Goal: Task Accomplishment & Management: Use online tool/utility

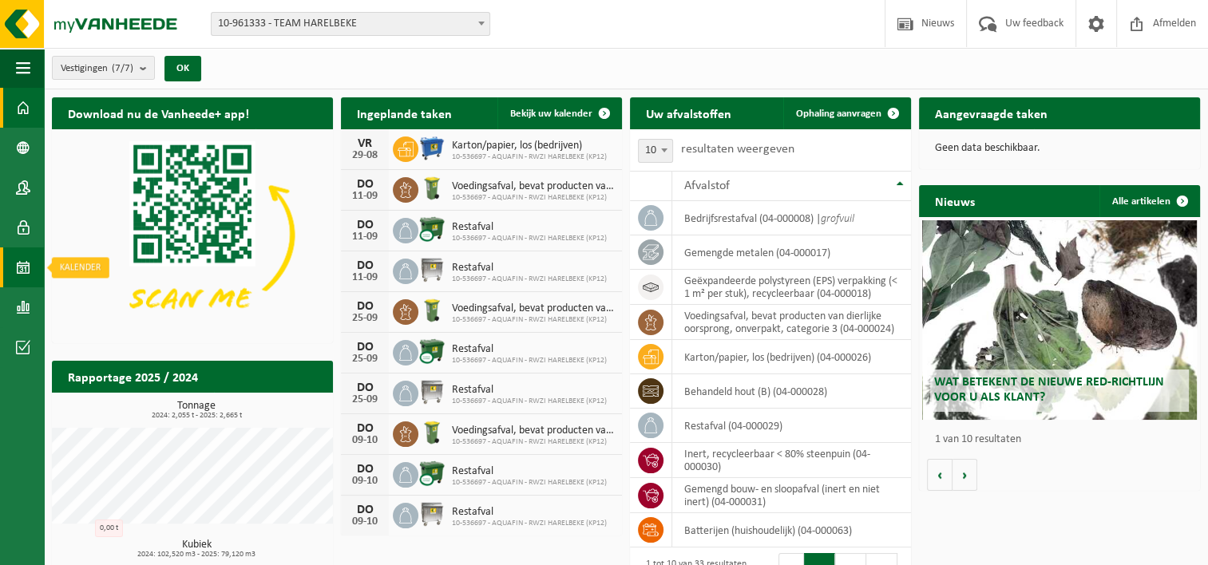
click at [25, 264] on span at bounding box center [23, 267] width 14 height 40
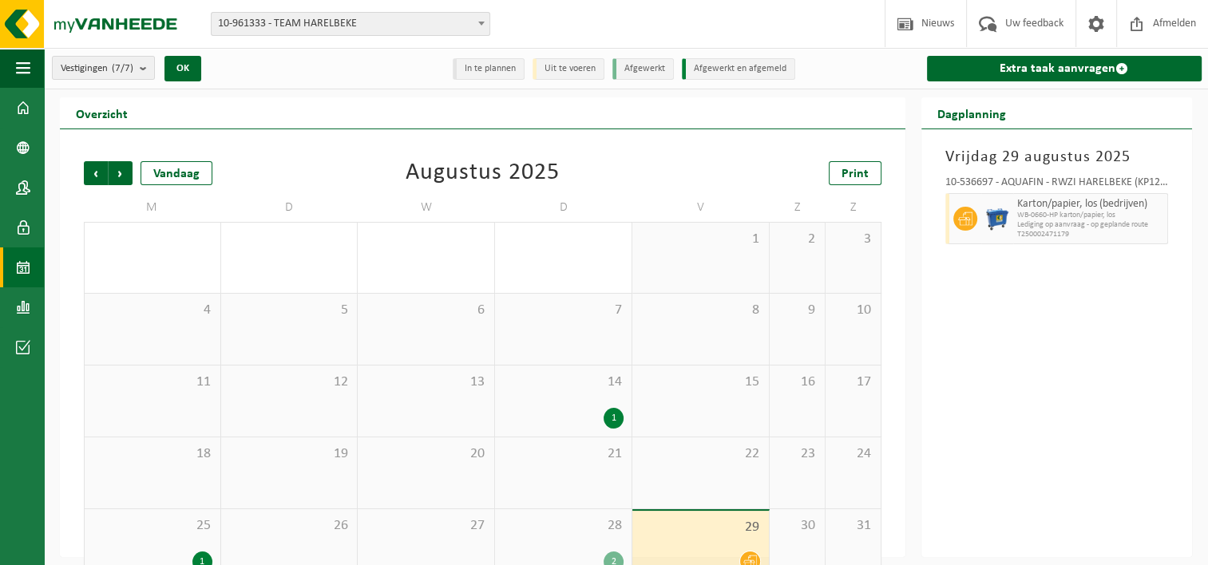
scroll to position [31, 0]
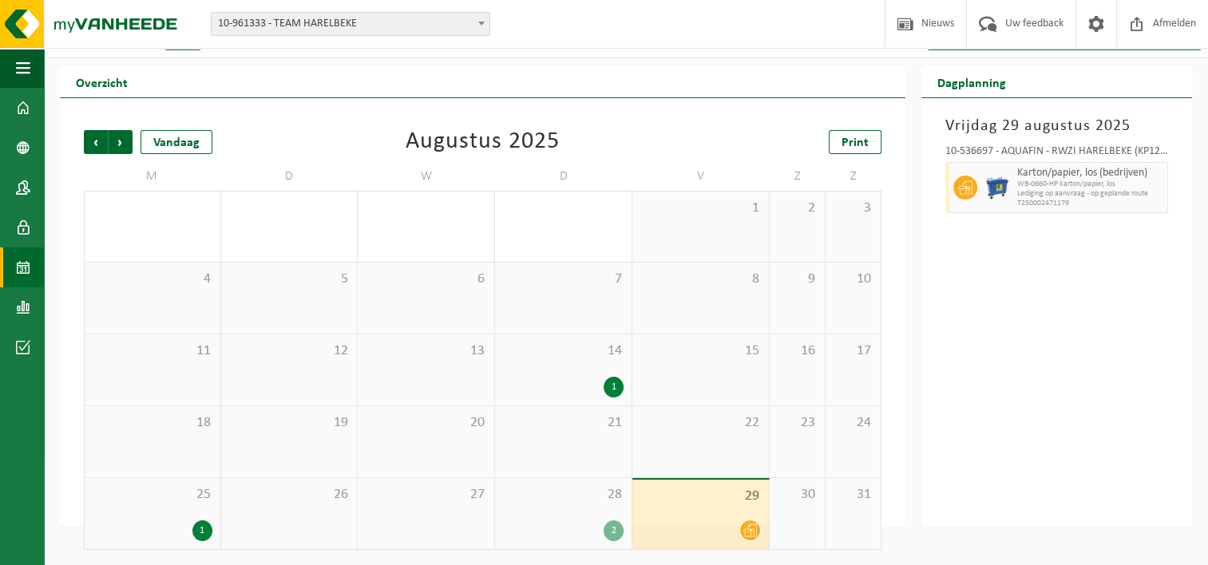
click at [597, 517] on div "28 2" at bounding box center [563, 513] width 136 height 71
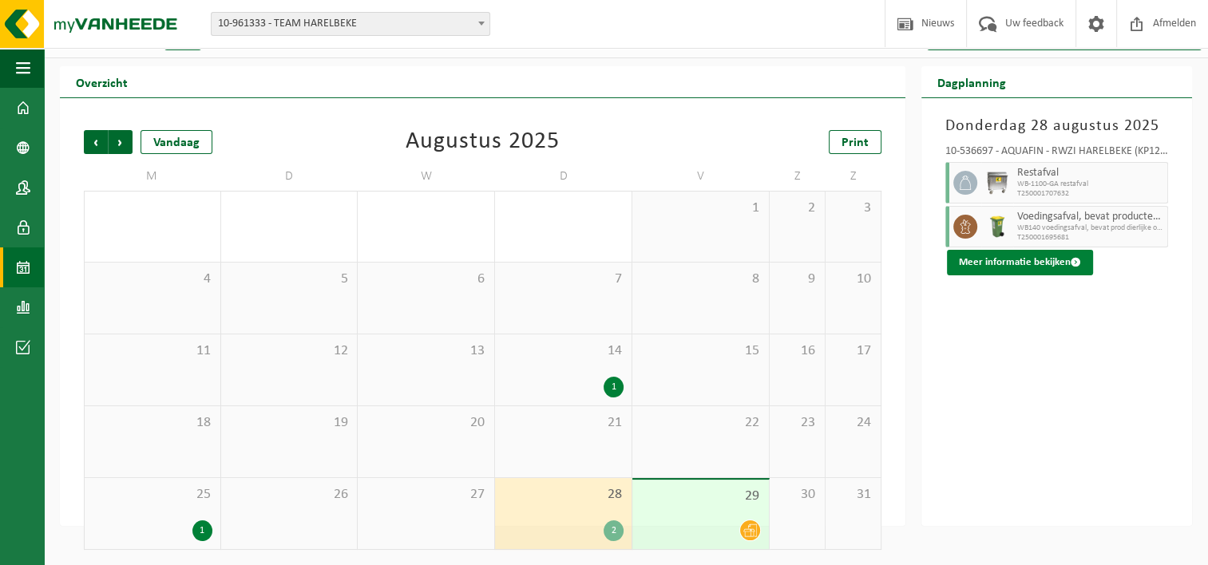
click at [998, 262] on button "Meer informatie bekijken" at bounding box center [1020, 263] width 146 height 26
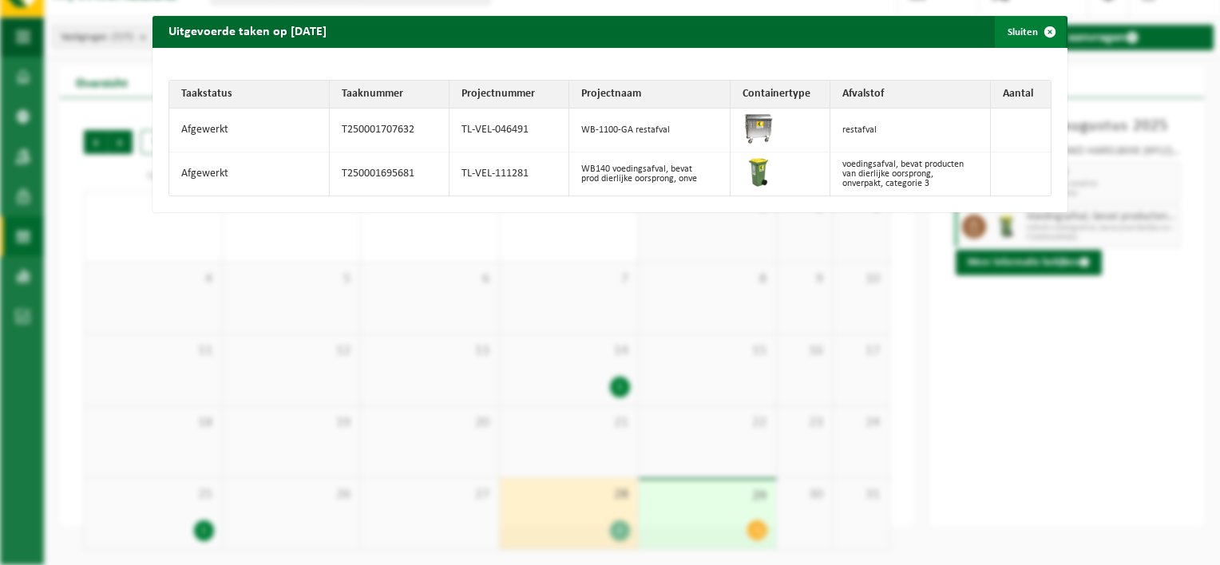
click at [1044, 32] on span "button" at bounding box center [1050, 32] width 32 height 32
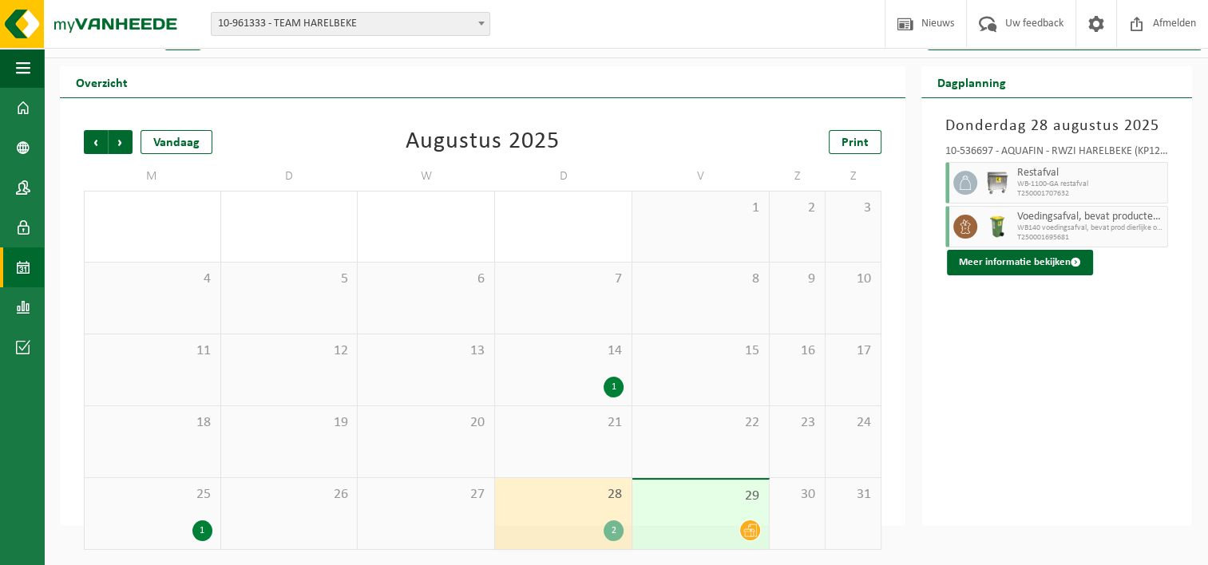
click at [199, 528] on div "1" at bounding box center [202, 530] width 20 height 21
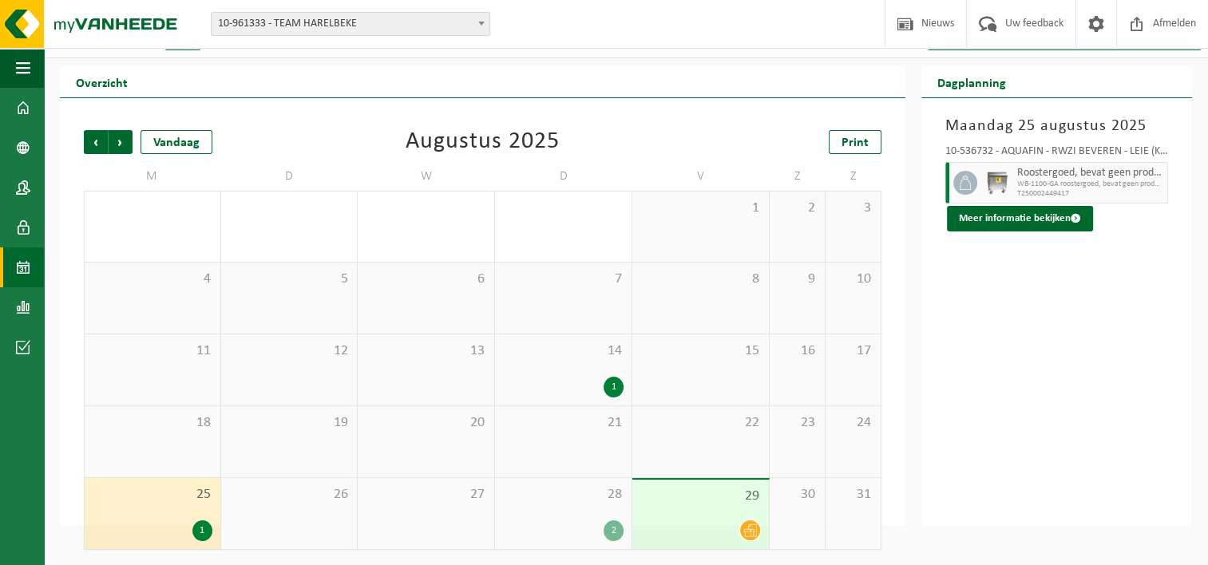
click at [733, 514] on div "29" at bounding box center [700, 514] width 136 height 69
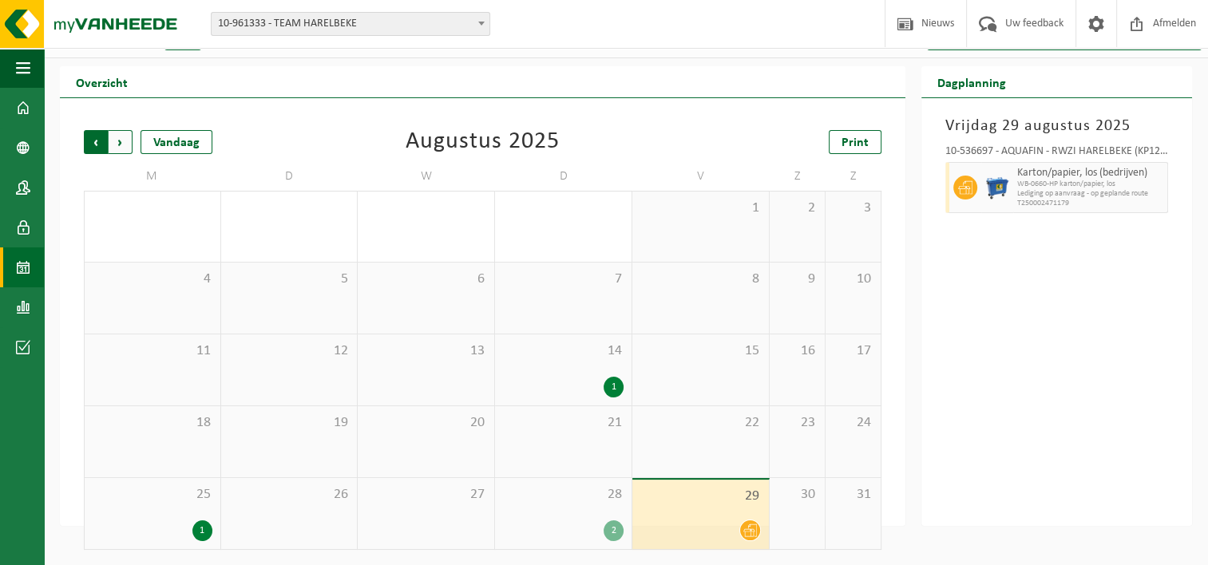
click at [122, 134] on span "Volgende" at bounding box center [121, 142] width 24 height 24
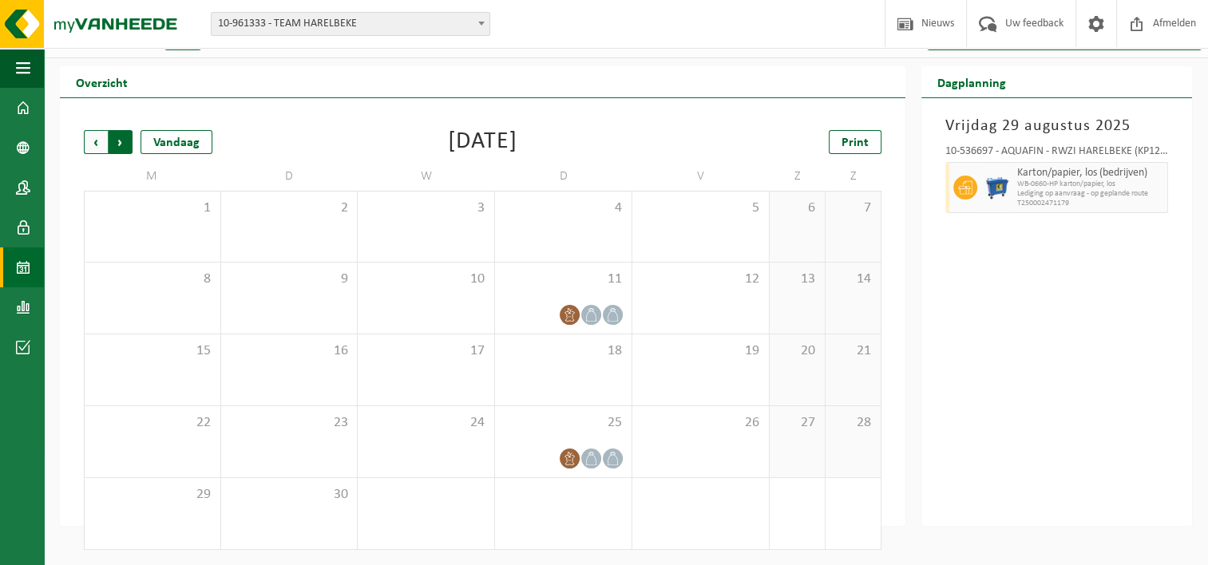
click at [101, 138] on span "Vorige" at bounding box center [96, 142] width 24 height 24
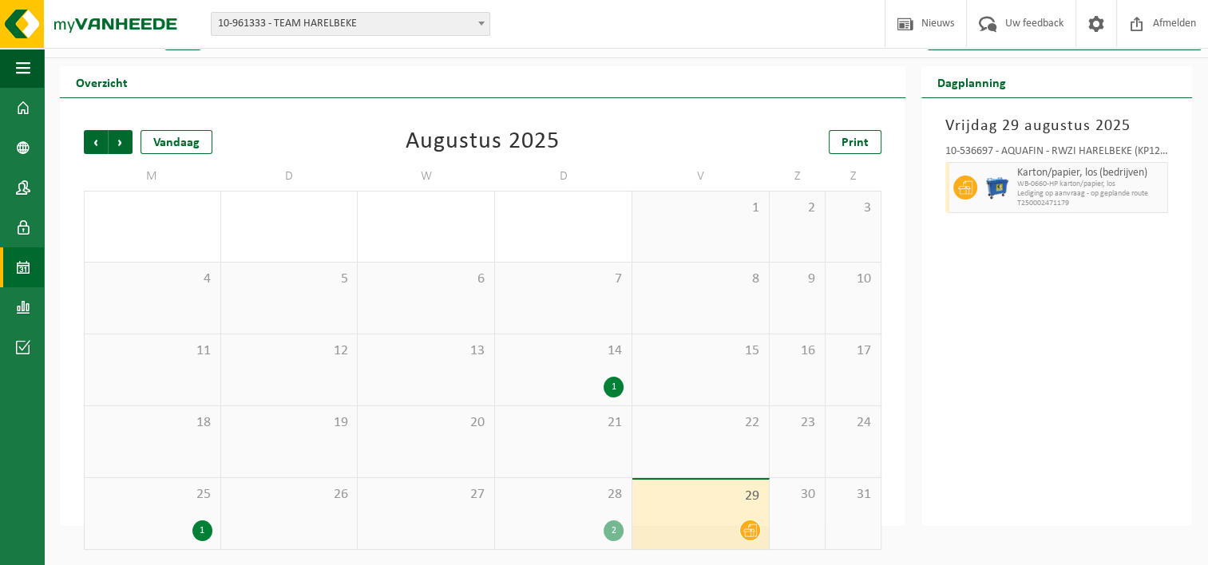
click at [484, 25] on span at bounding box center [481, 23] width 16 height 21
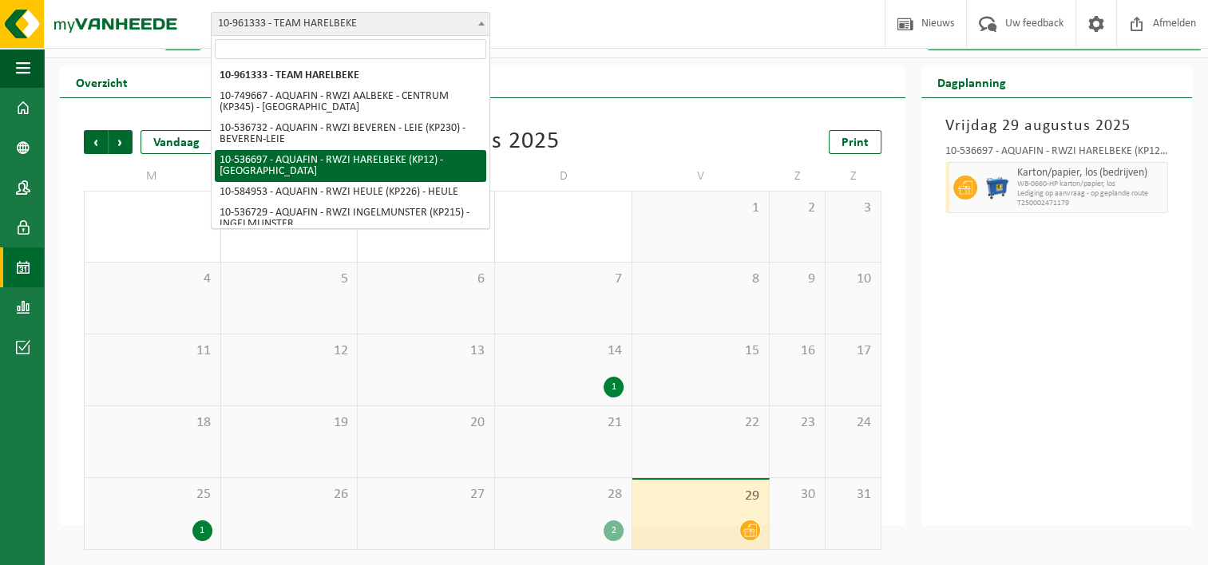
click at [1110, 311] on div "Vrijdag 29 augustus 2025 10-536697 - AQUAFIN - RWZI HARELBEKE (KP12) - HARELBEK…" at bounding box center [1056, 312] width 271 height 428
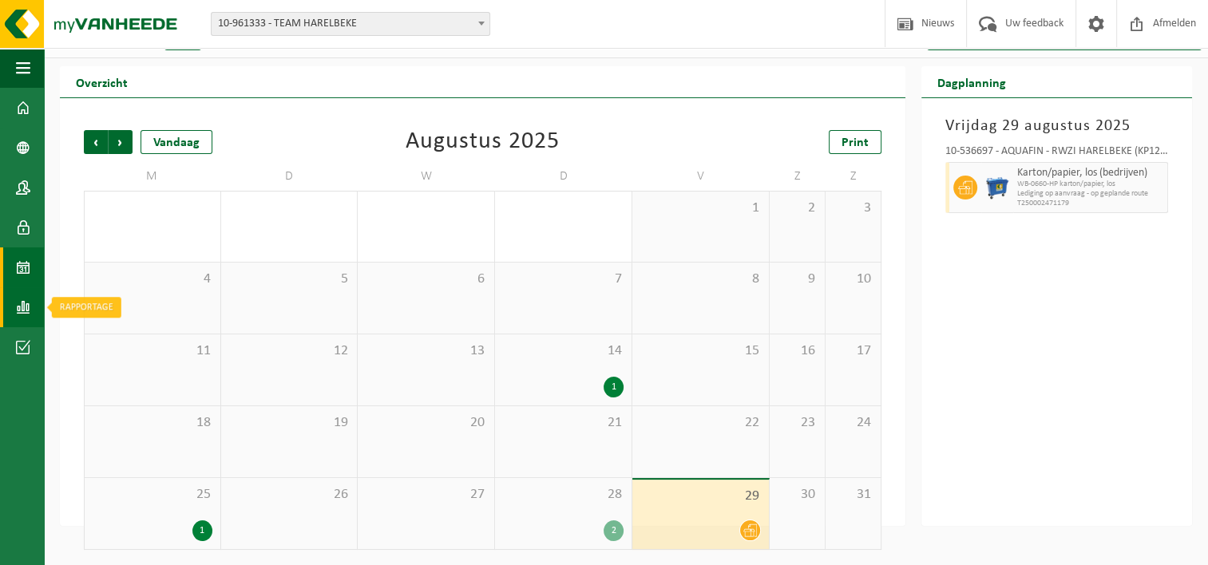
click at [29, 306] on span at bounding box center [23, 307] width 14 height 40
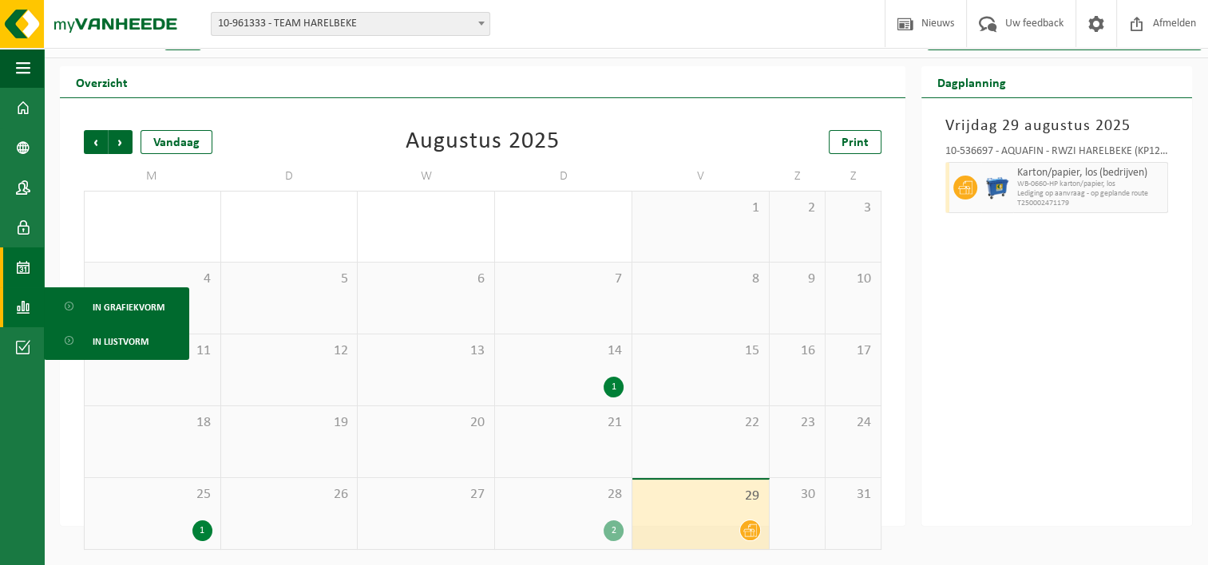
click at [29, 306] on span at bounding box center [23, 307] width 14 height 40
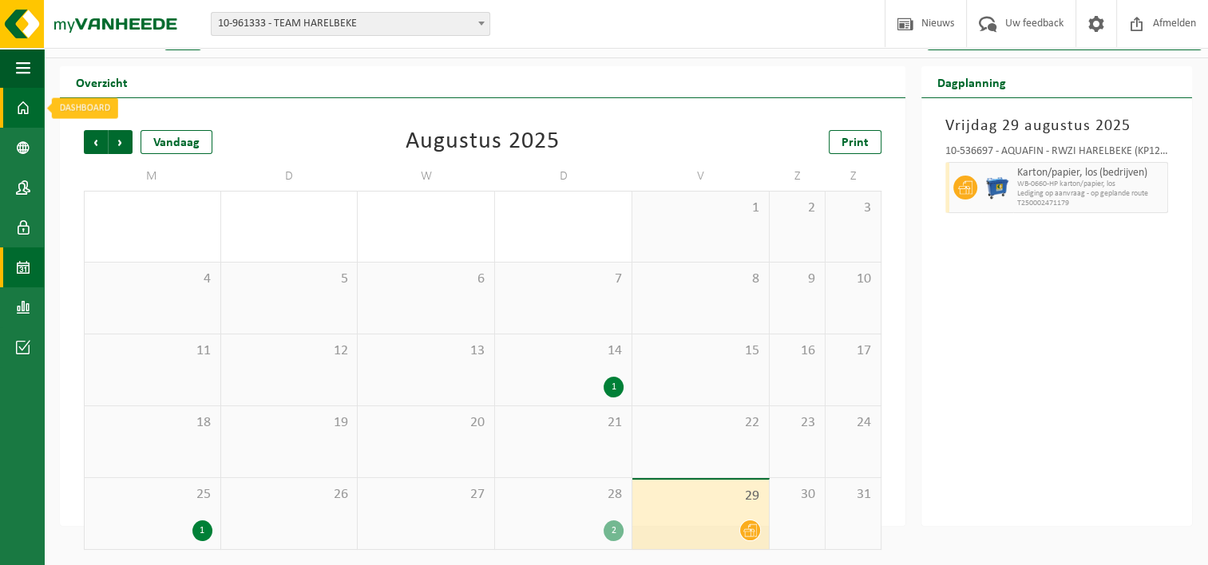
click at [19, 105] on span at bounding box center [23, 108] width 14 height 40
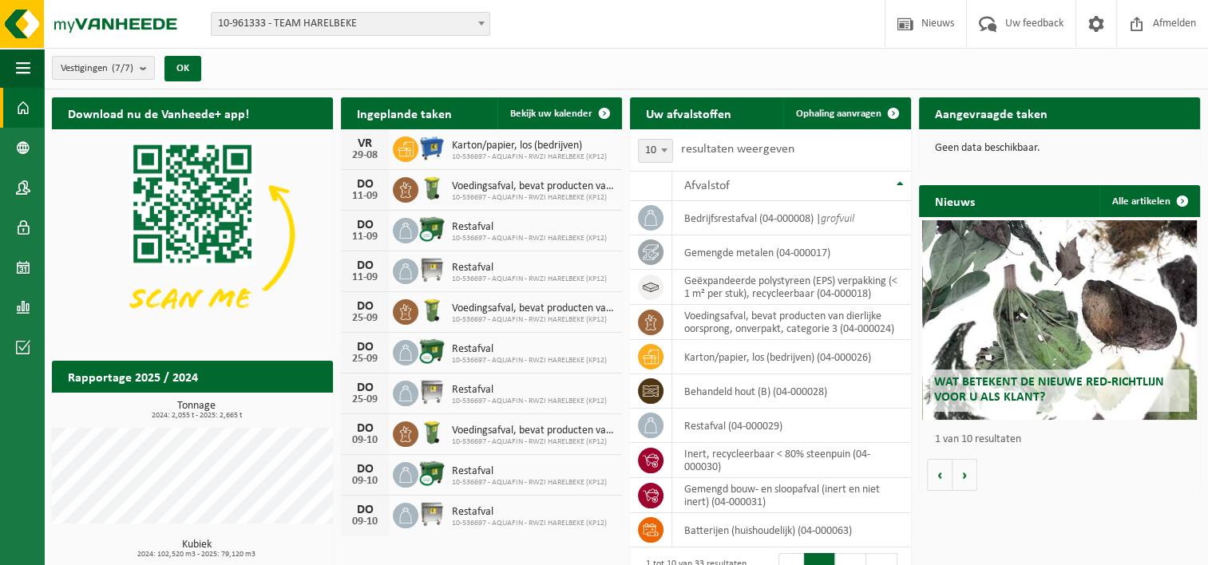
click at [1124, 115] on div "Aangevraagde taken Toon de aangevraagde taken" at bounding box center [1059, 113] width 281 height 32
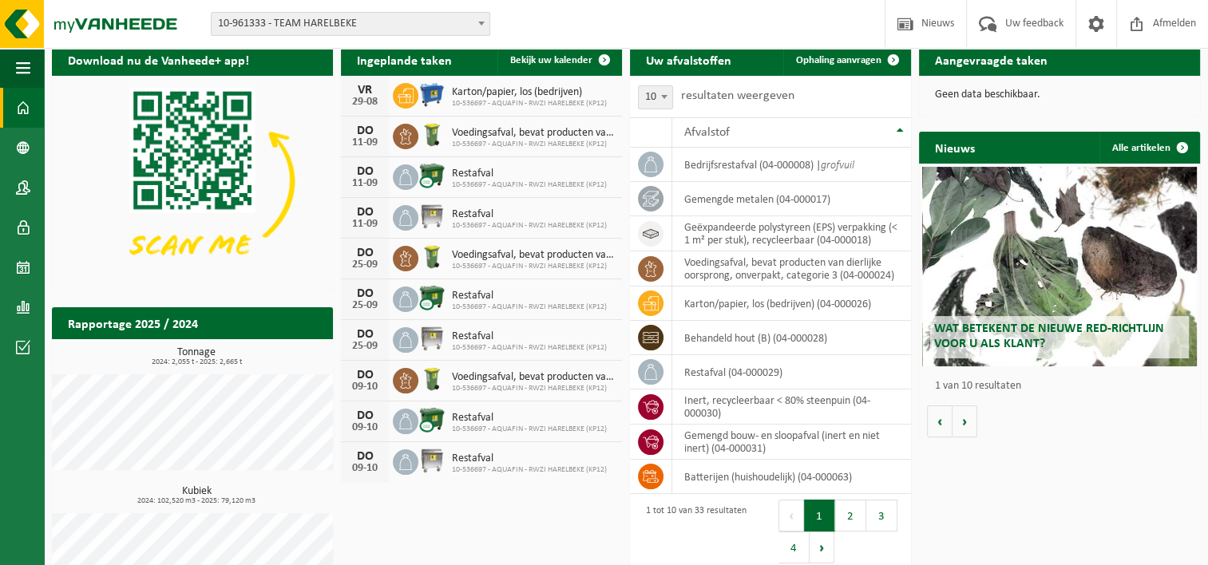
scroll to position [112, 0]
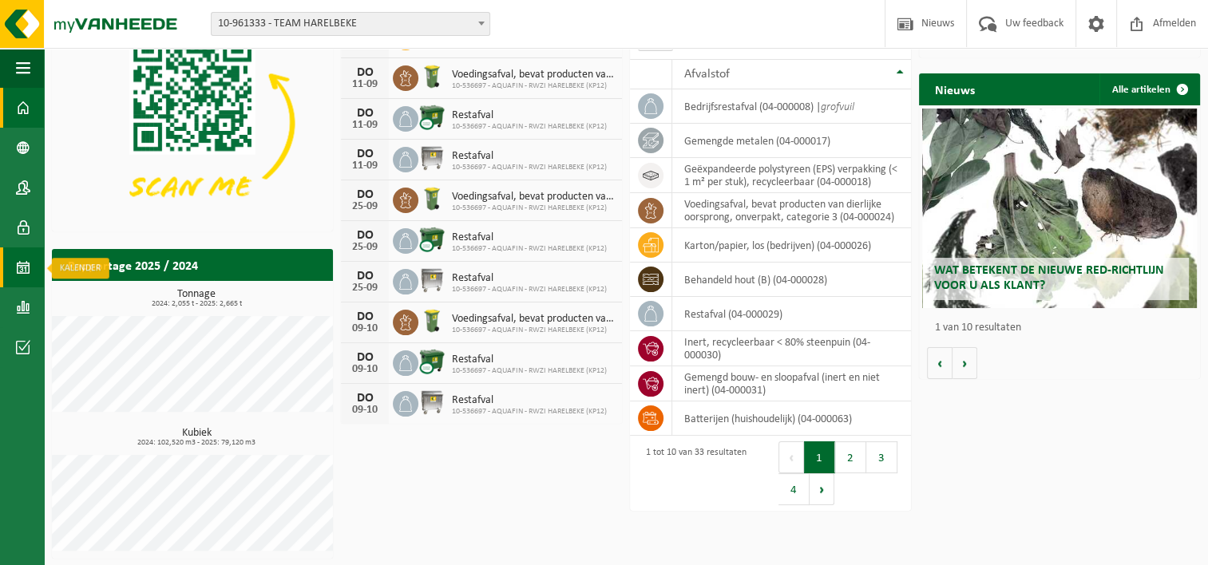
click at [16, 264] on span at bounding box center [23, 267] width 14 height 40
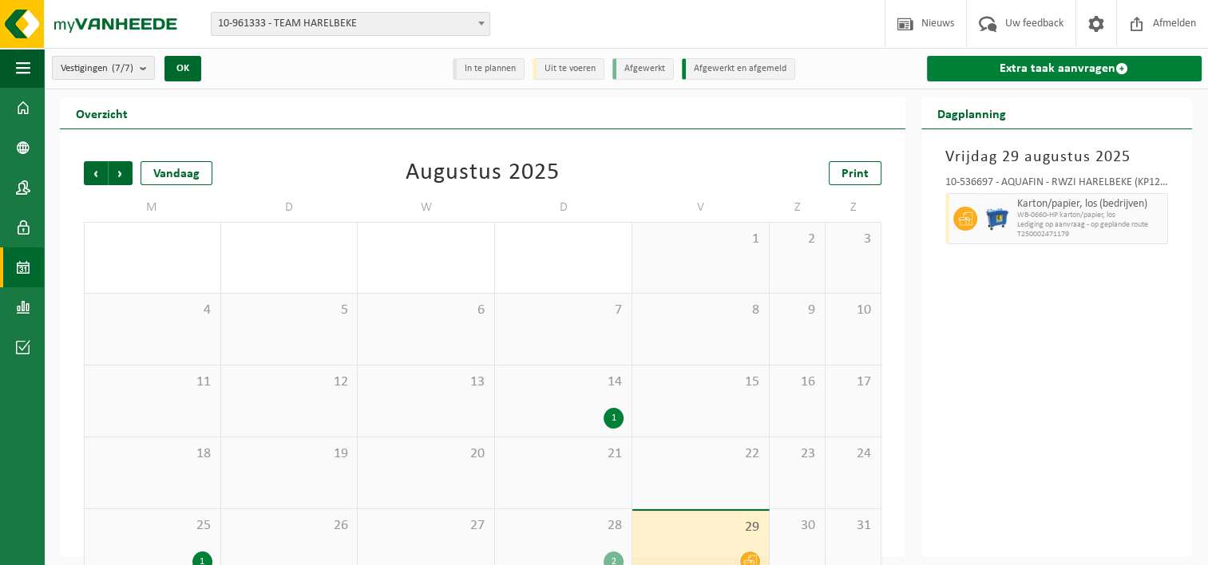
click at [1121, 68] on span at bounding box center [1121, 68] width 13 height 13
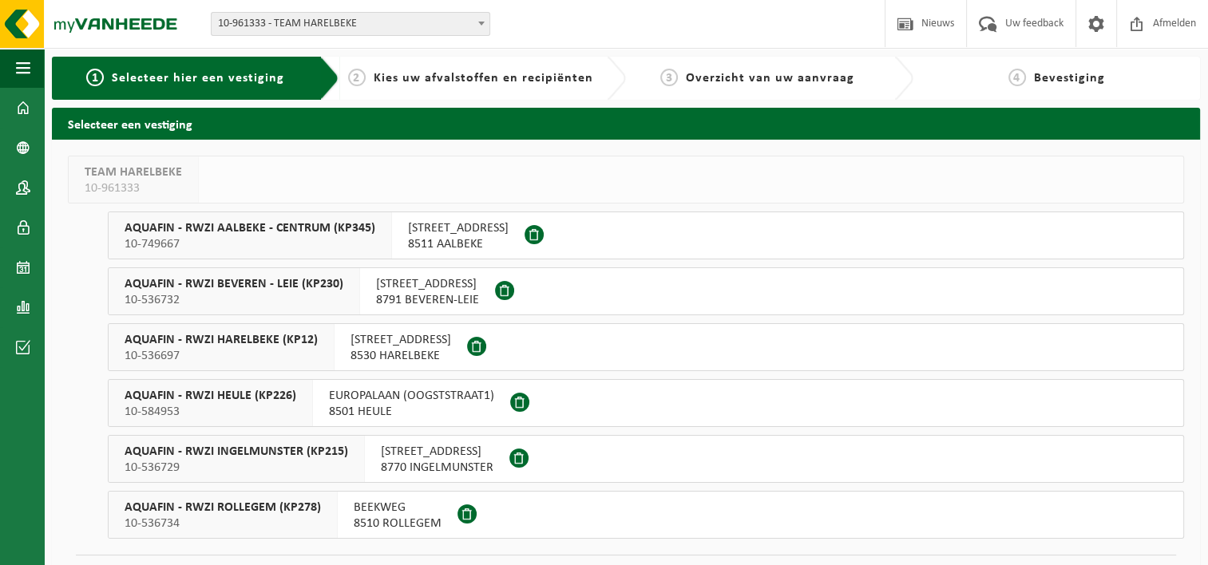
click at [380, 345] on span "KORTRIJKSESTEENWEG 308" at bounding box center [400, 340] width 101 height 16
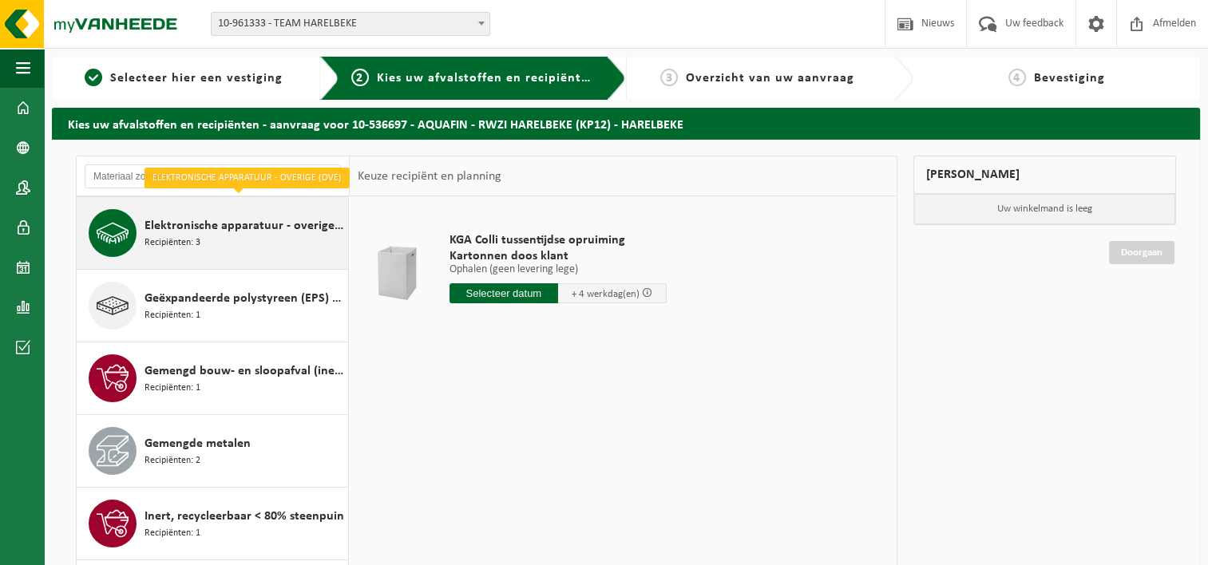
scroll to position [319, 0]
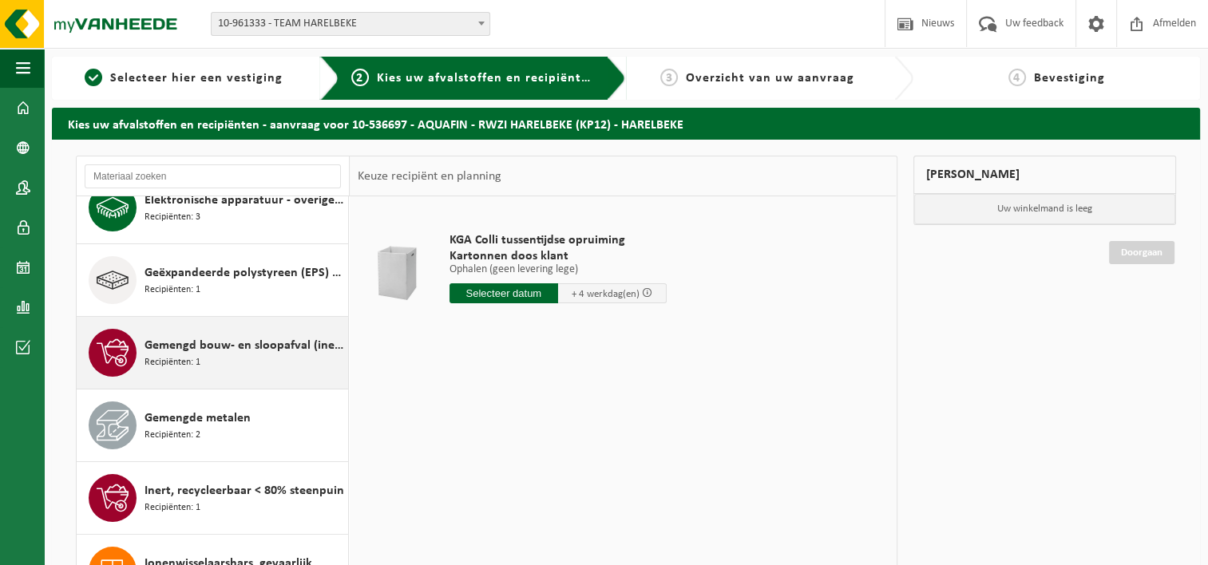
click at [239, 346] on span "Gemengd bouw- en sloopafval (inert en niet inert)" at bounding box center [244, 345] width 200 height 19
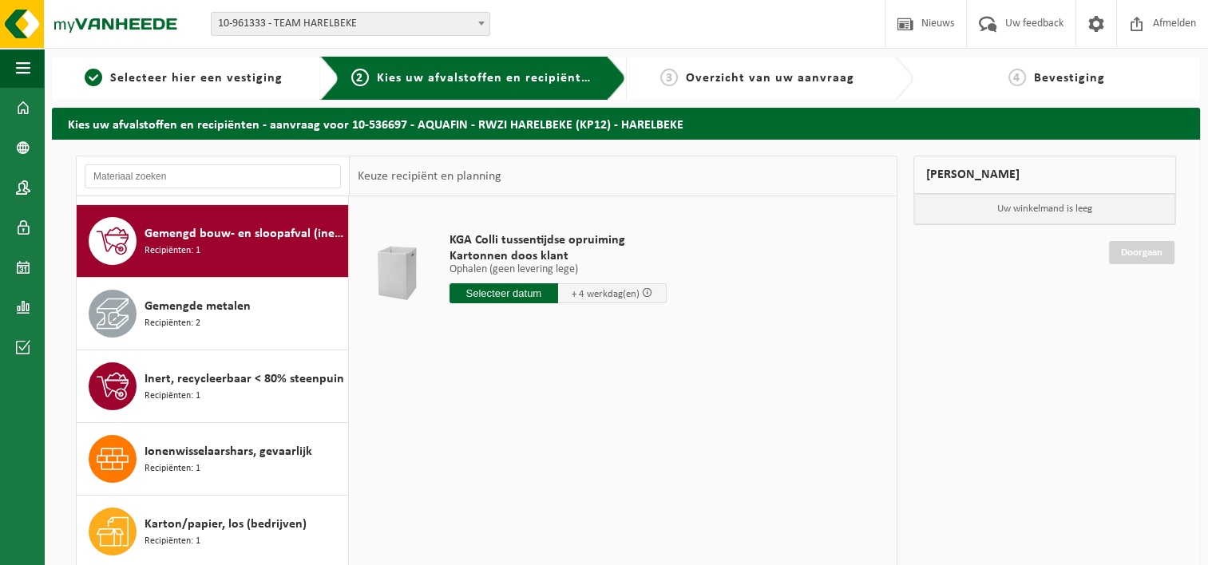
scroll to position [437, 0]
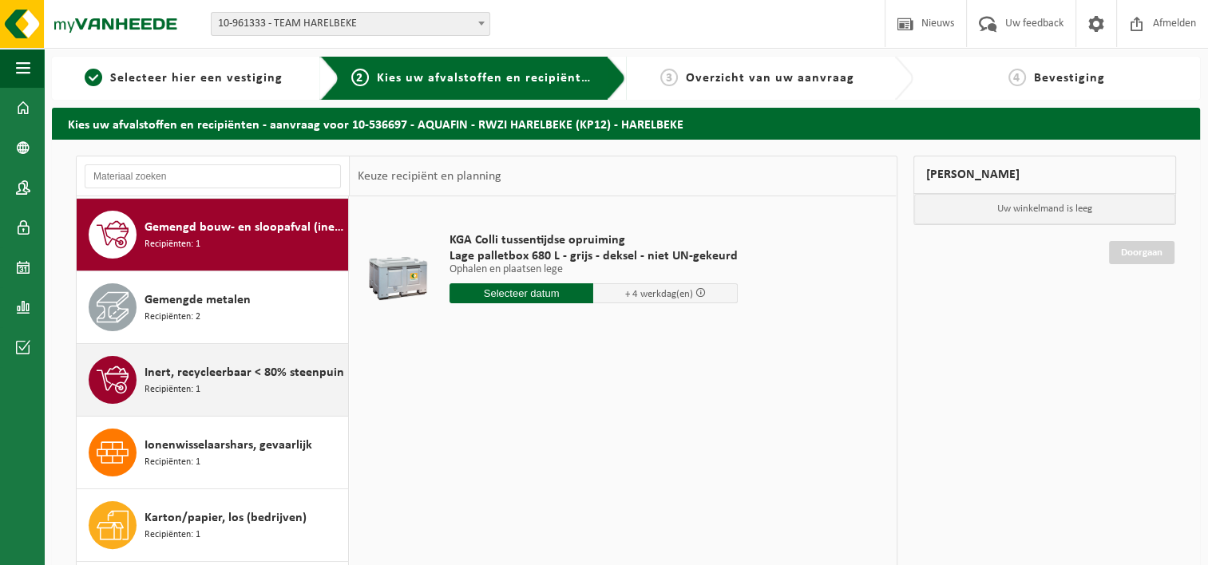
click at [227, 371] on span "Inert, recycleerbaar < 80% steenpuin" at bounding box center [244, 372] width 200 height 19
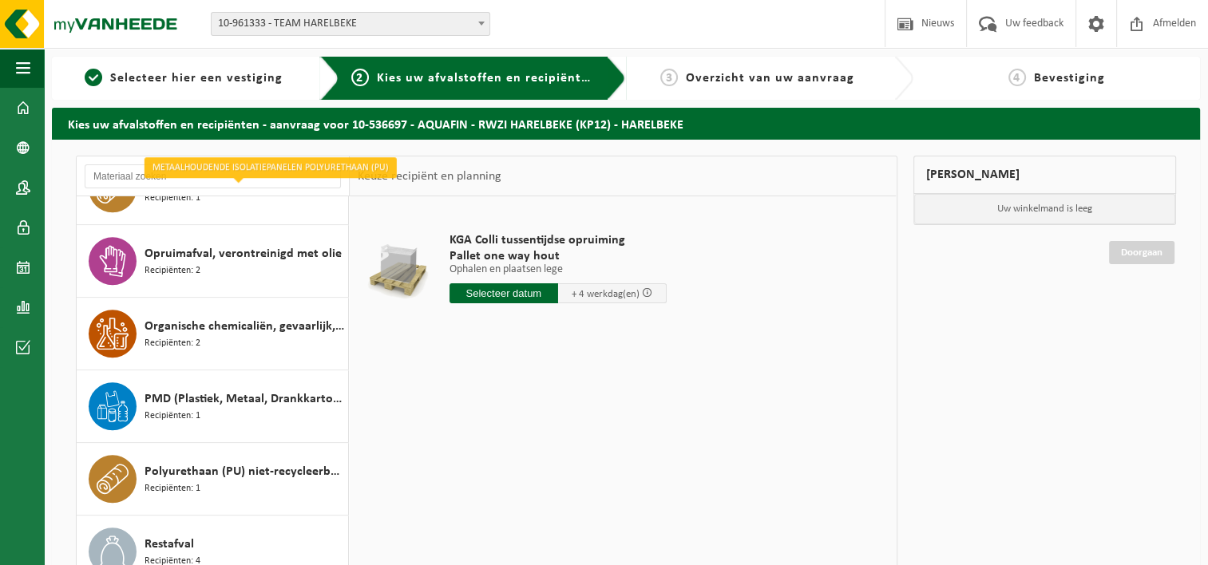
scroll to position [1540, 0]
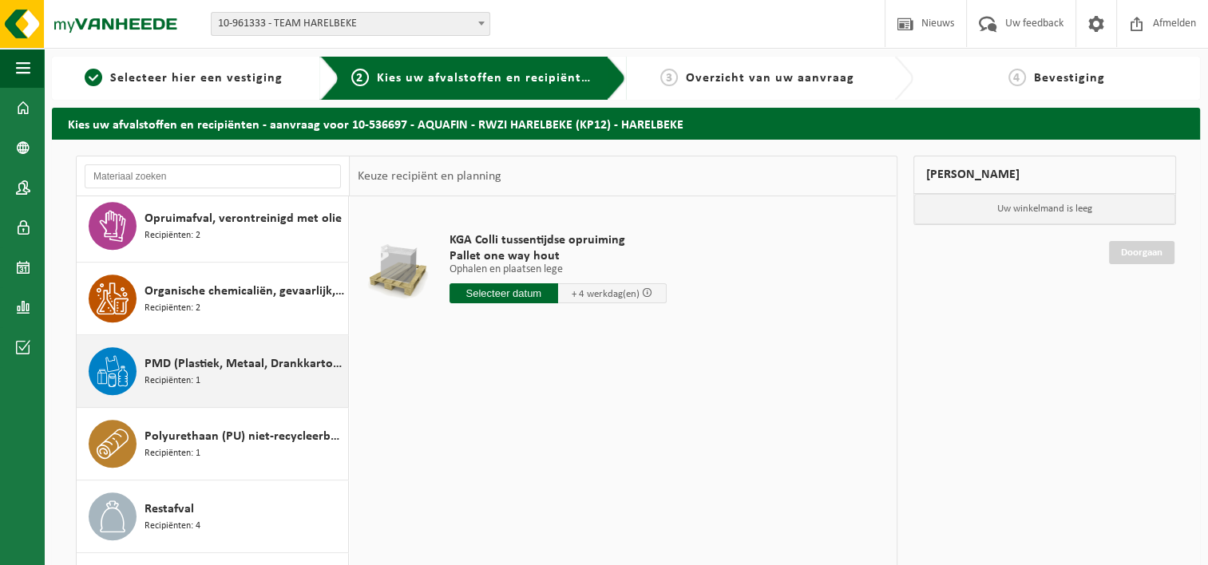
click at [151, 358] on span "PMD (Plastiek, Metaal, Drankkartons) (bedrijven)" at bounding box center [244, 363] width 200 height 19
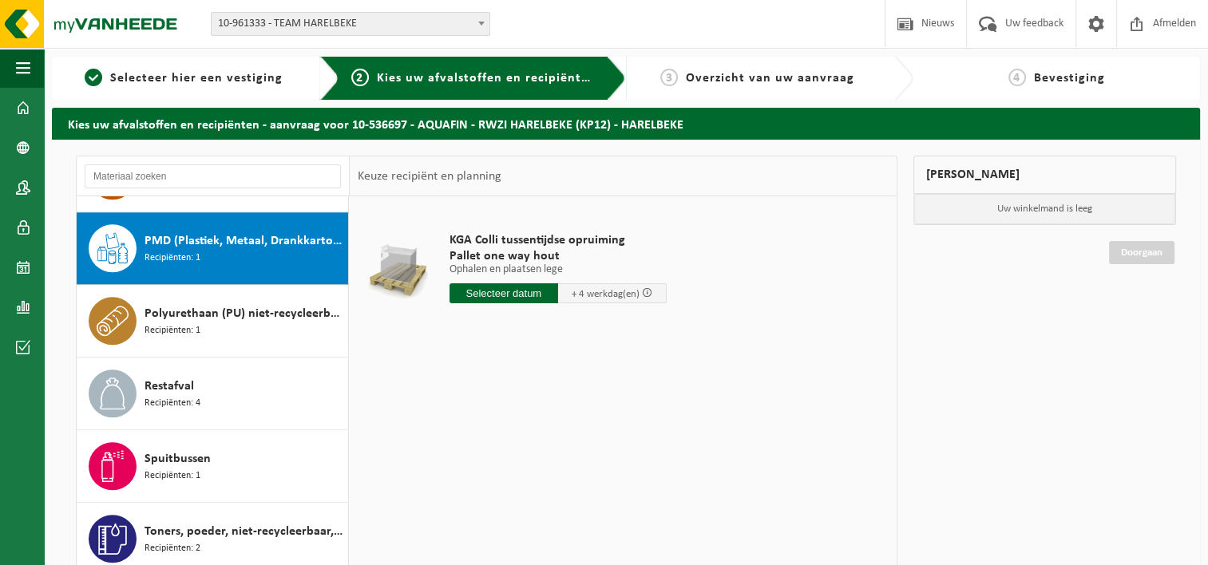
scroll to position [1672, 0]
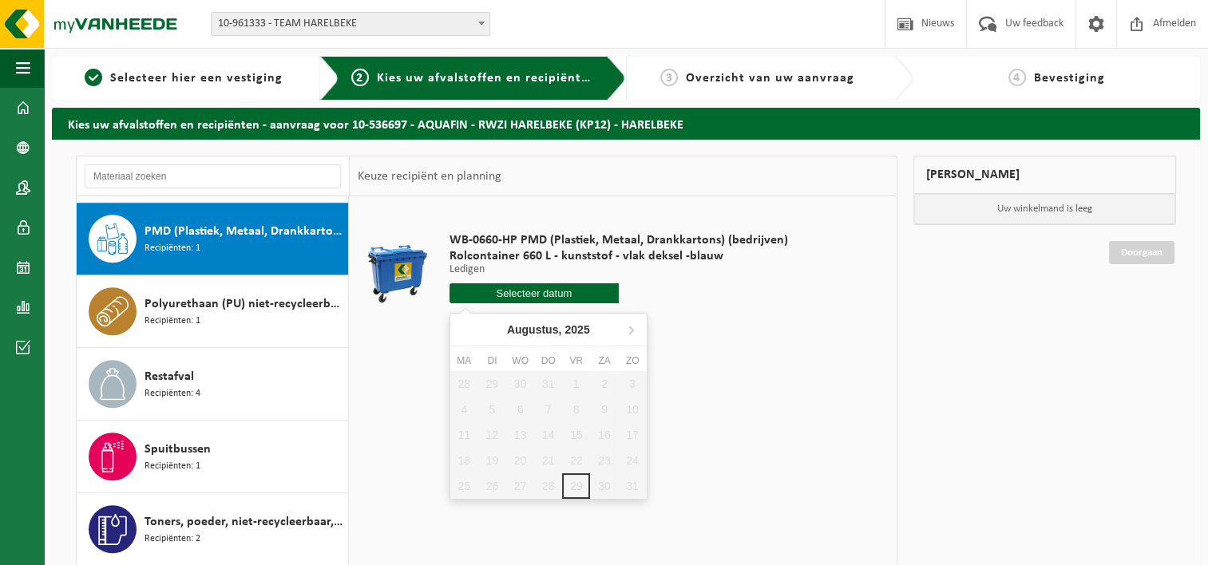
click at [517, 294] on input "text" at bounding box center [533, 293] width 169 height 20
click at [635, 329] on icon at bounding box center [631, 330] width 26 height 26
click at [553, 410] on div "11" at bounding box center [548, 410] width 28 height 26
type input "Van 2025-09-11"
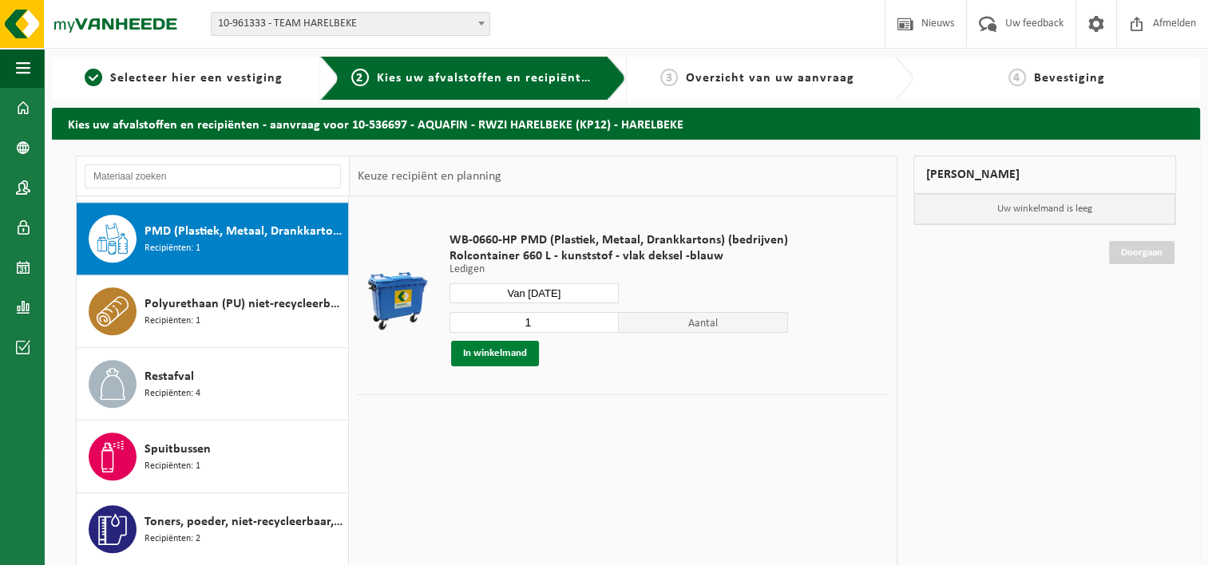
click at [489, 349] on button "In winkelmand" at bounding box center [495, 354] width 88 height 26
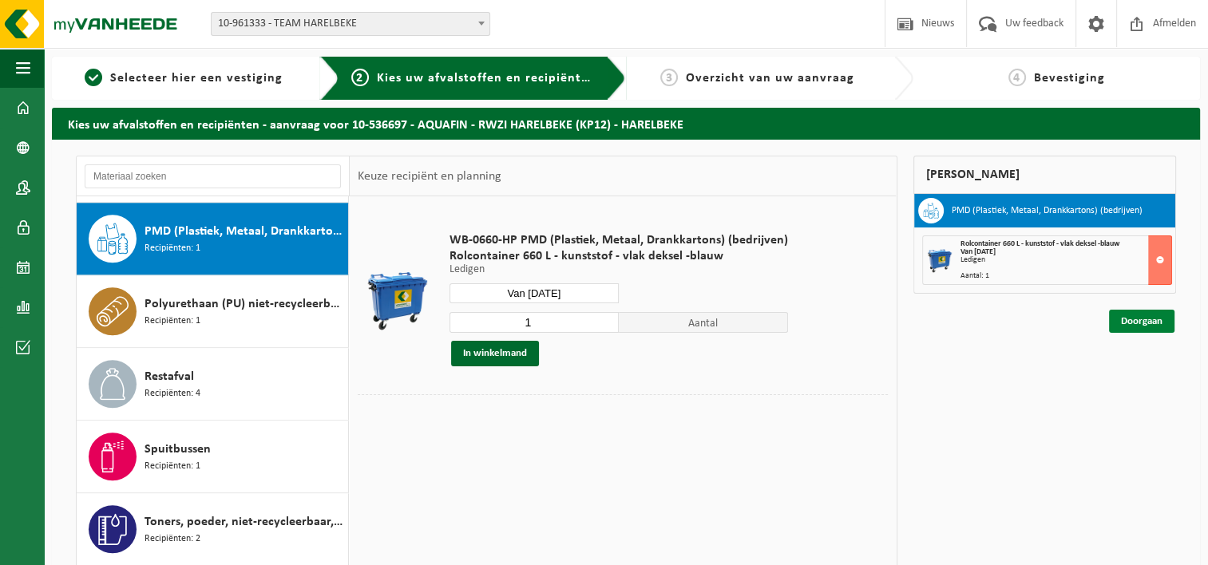
click at [1133, 317] on link "Doorgaan" at bounding box center [1141, 321] width 65 height 23
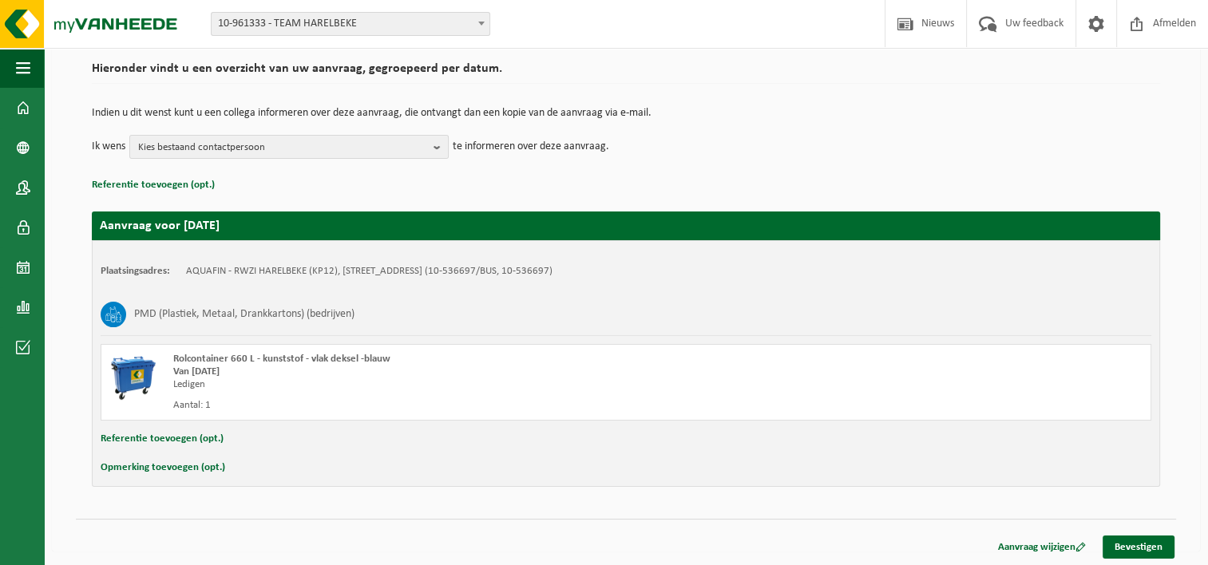
scroll to position [118, 0]
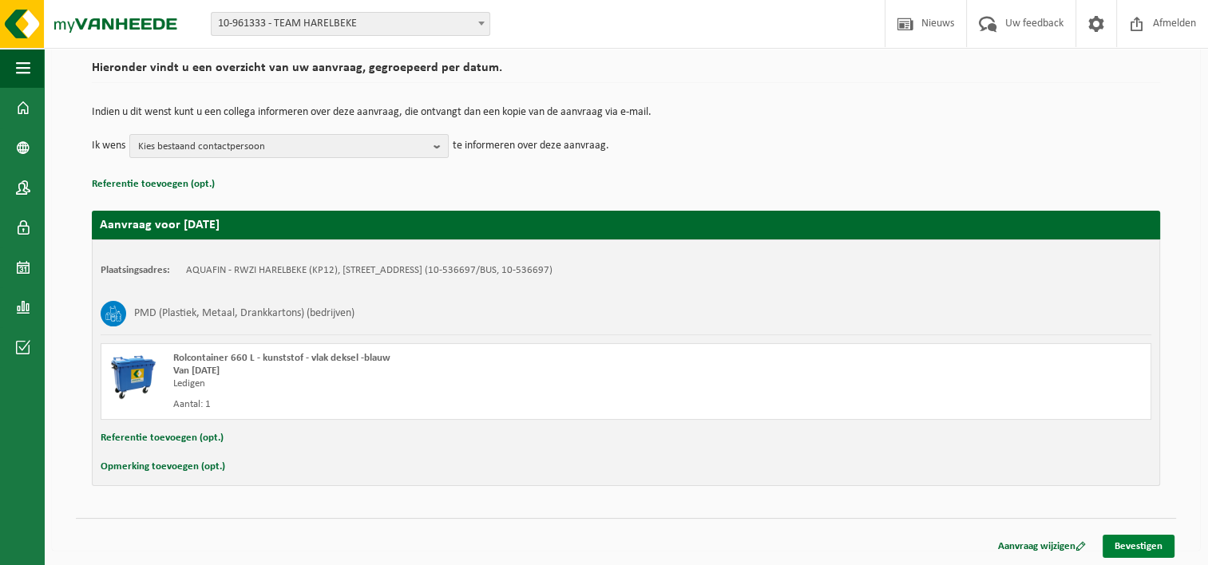
click at [1127, 540] on link "Bevestigen" at bounding box center [1138, 546] width 72 height 23
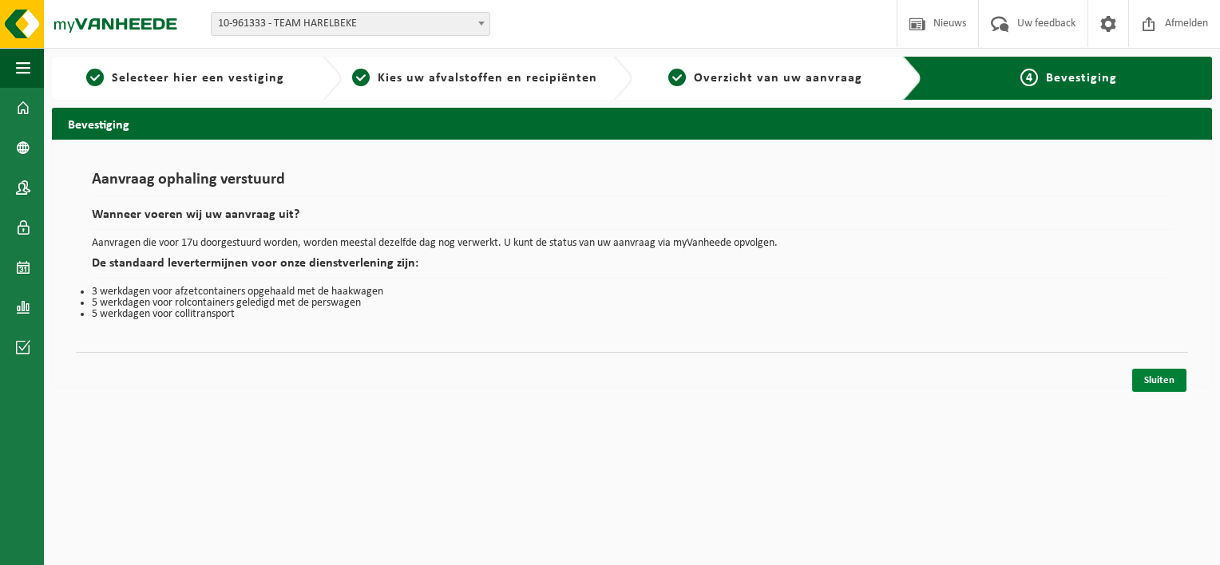
click at [1156, 380] on link "Sluiten" at bounding box center [1159, 380] width 54 height 23
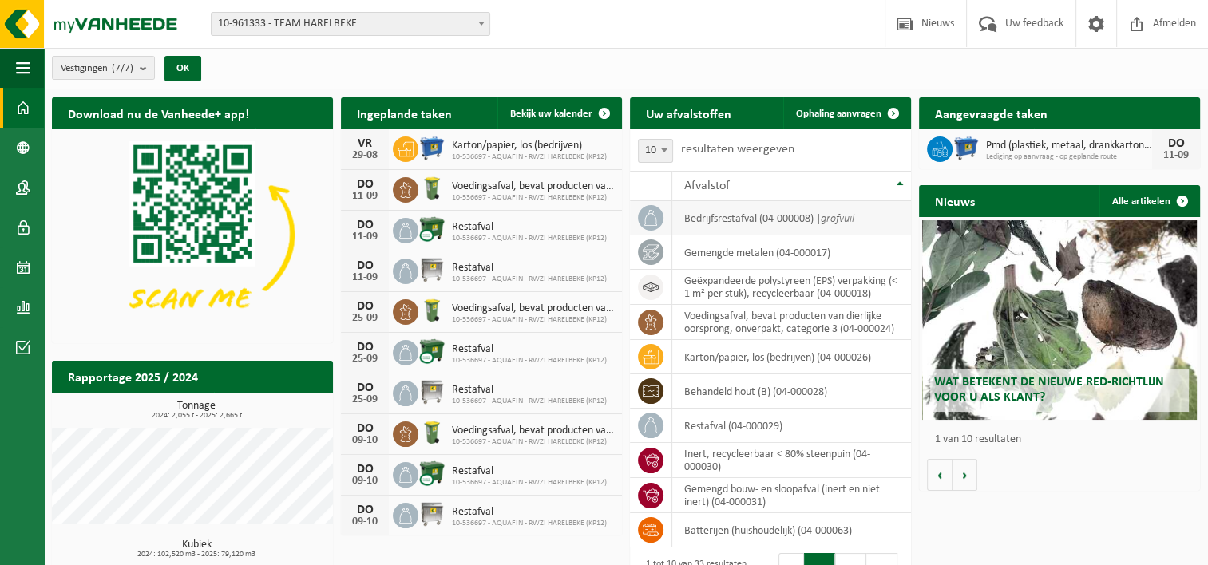
scroll to position [80, 0]
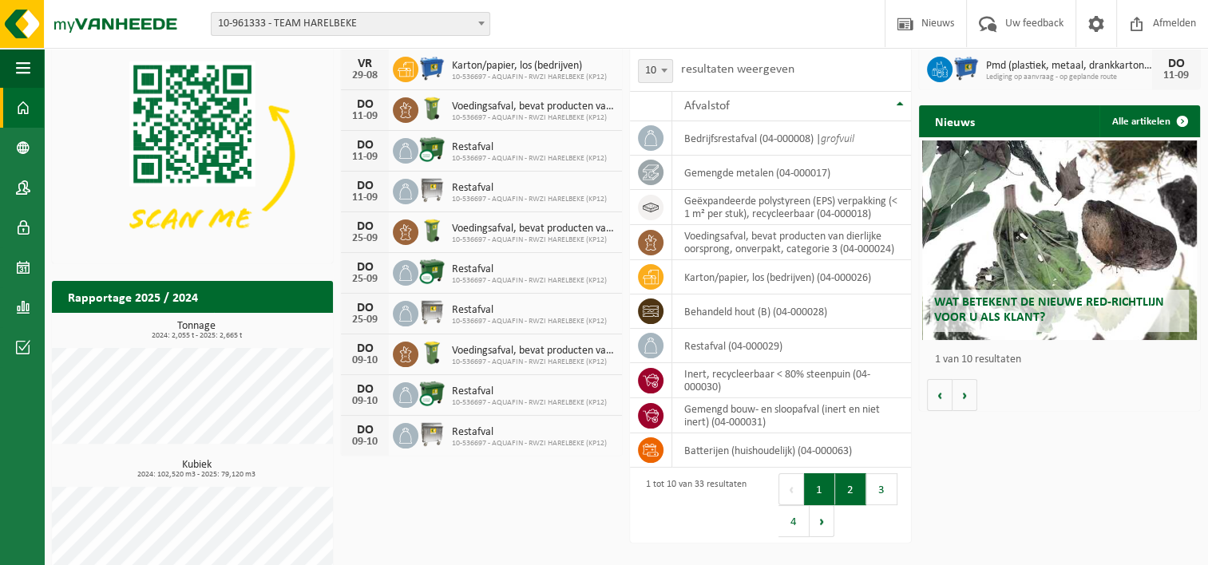
click at [843, 495] on button "2" at bounding box center [850, 489] width 31 height 32
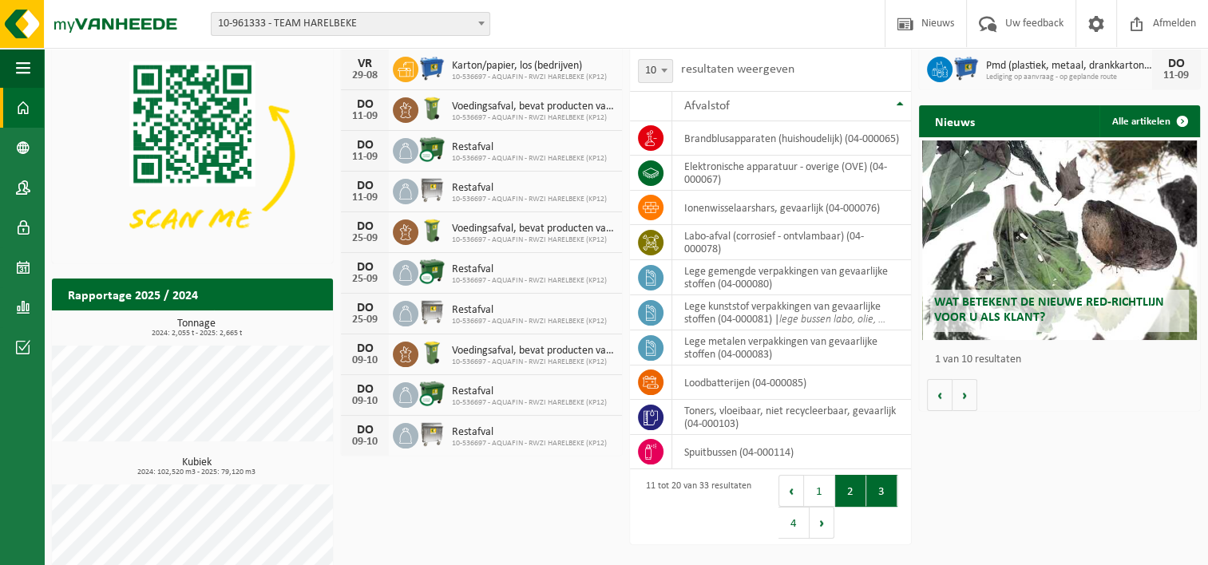
click at [878, 493] on button "3" at bounding box center [881, 491] width 31 height 32
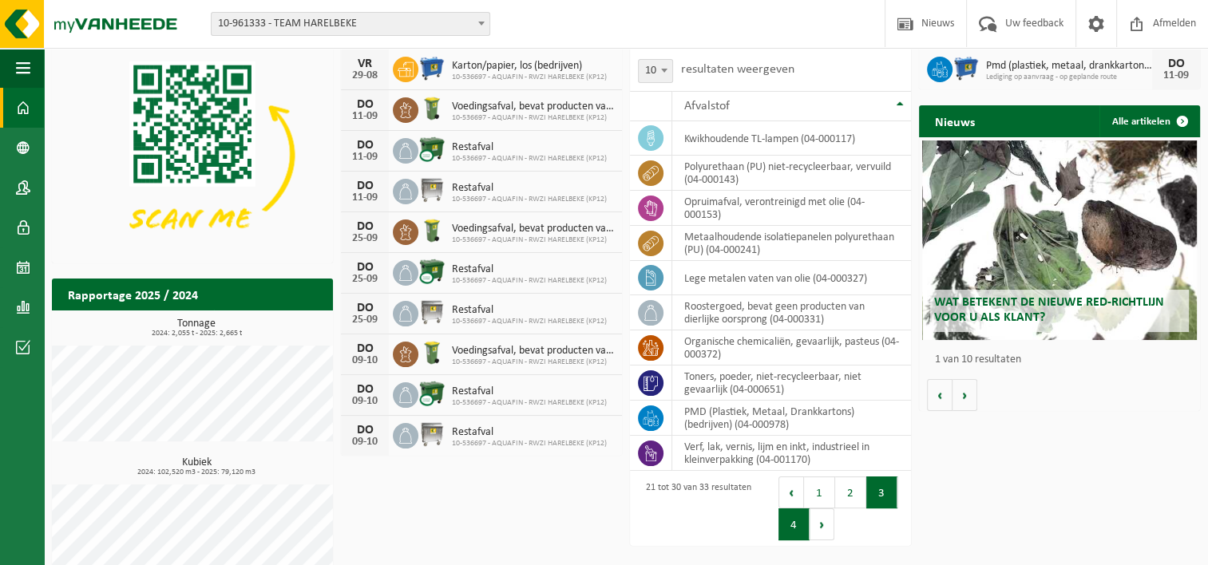
click at [790, 524] on button "4" at bounding box center [793, 524] width 31 height 32
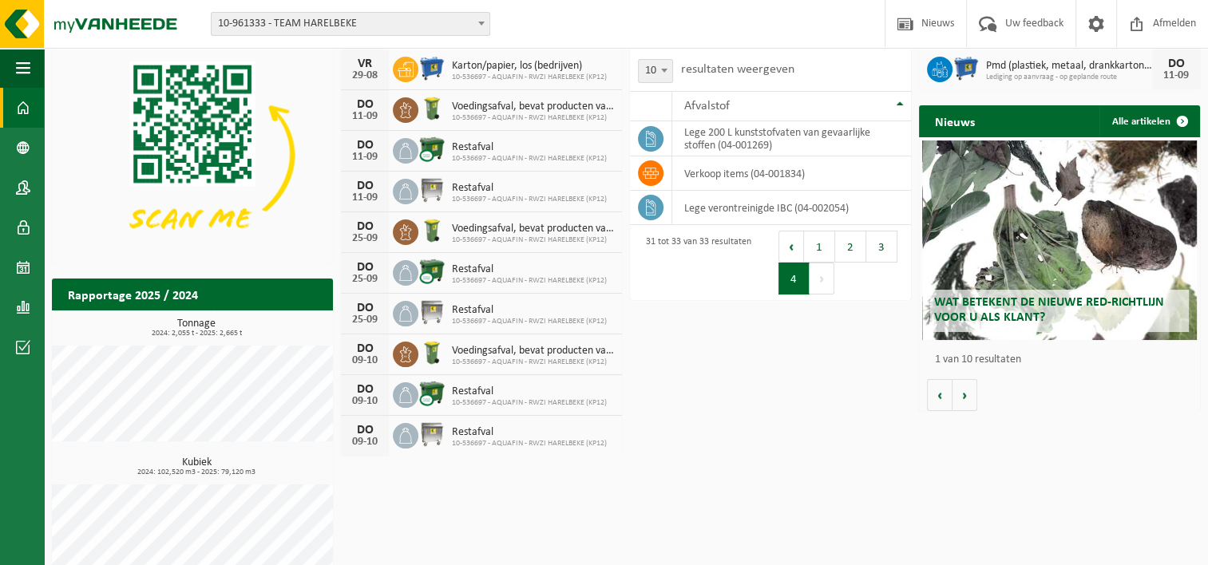
scroll to position [0, 0]
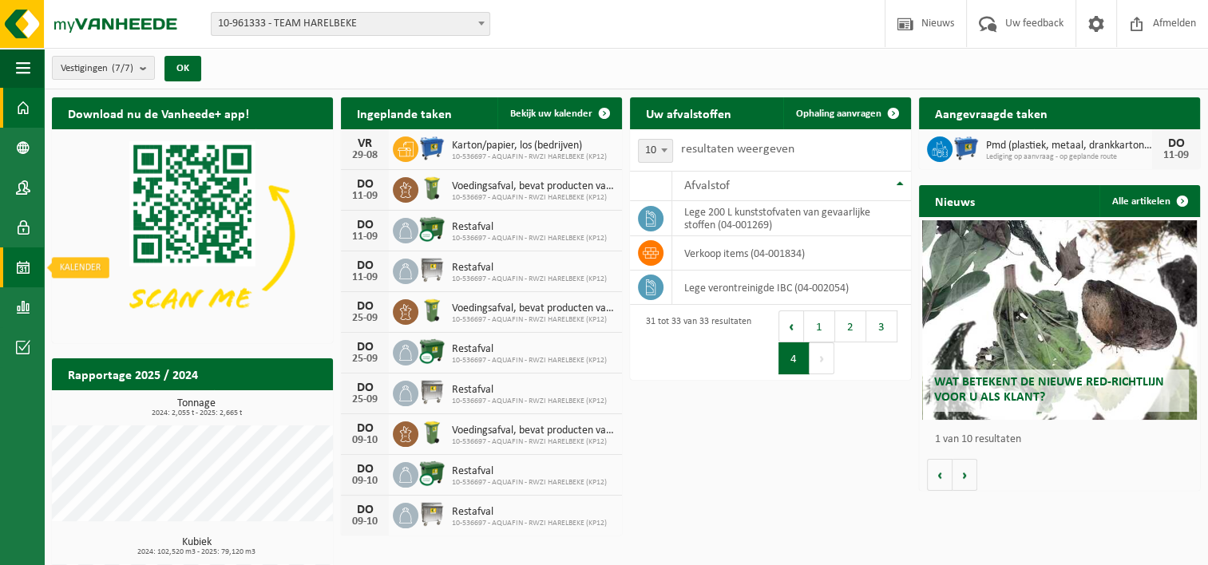
click at [23, 265] on span at bounding box center [23, 267] width 14 height 40
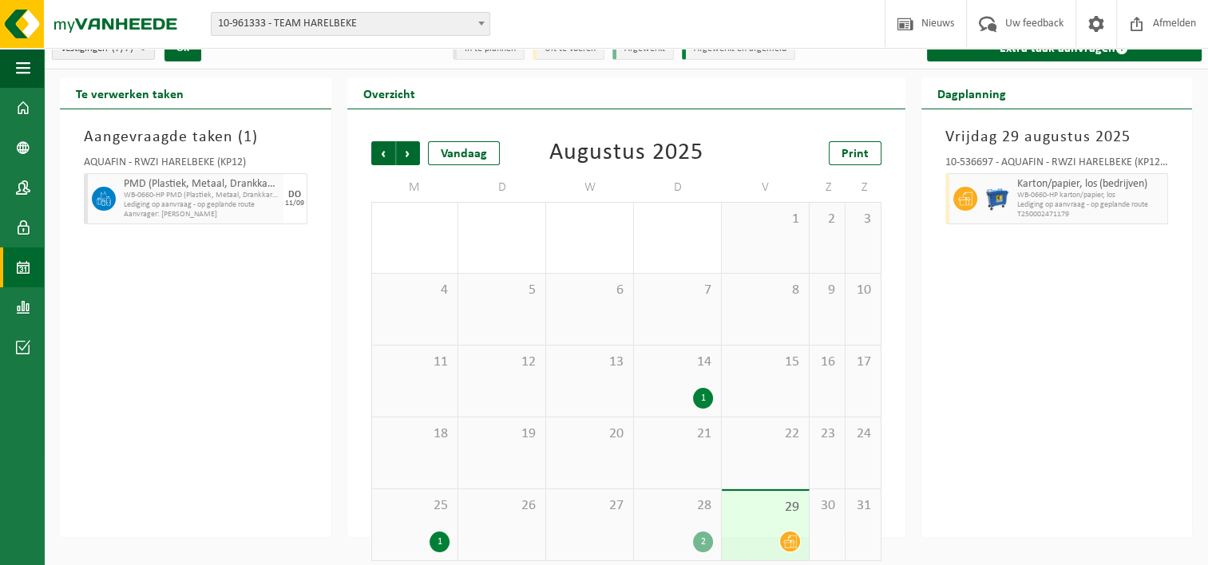
scroll to position [31, 0]
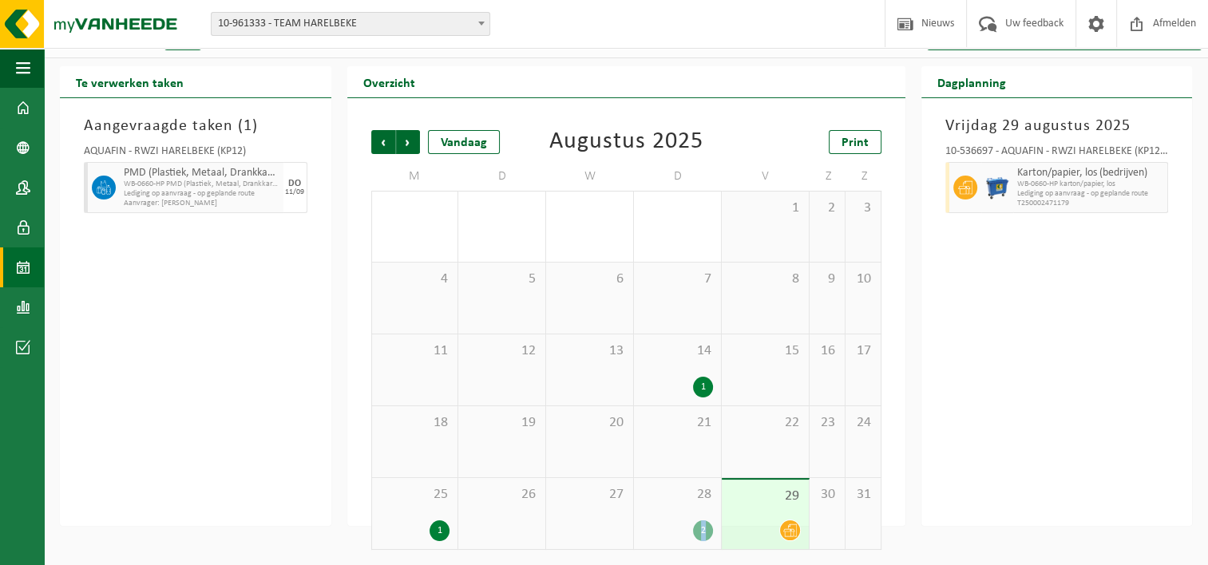
click at [698, 530] on div "2" at bounding box center [703, 530] width 20 height 21
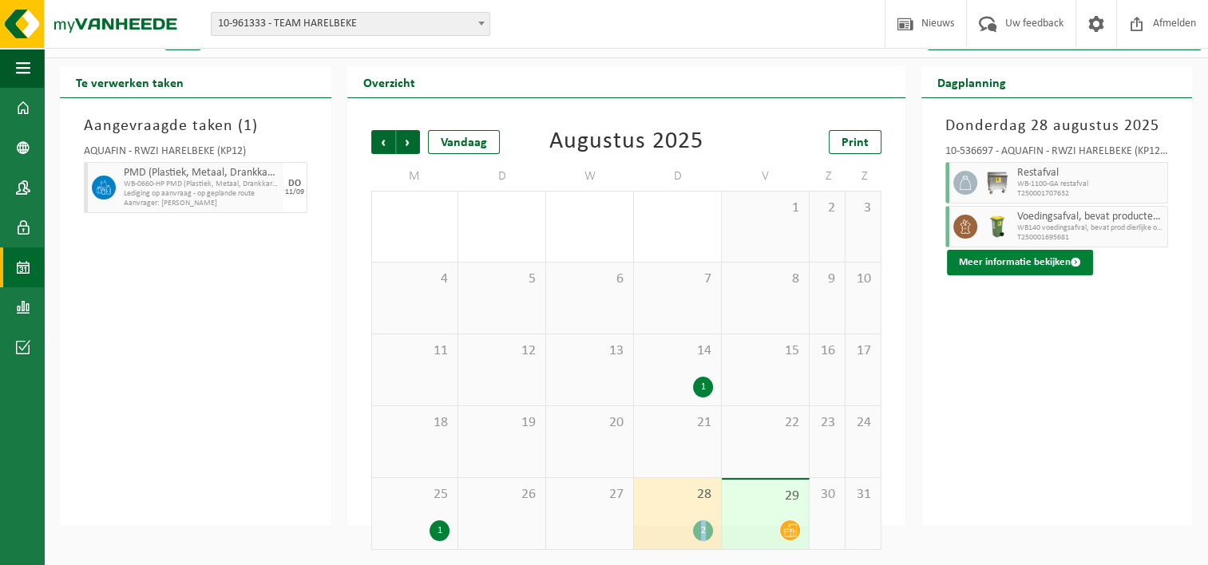
click at [1026, 259] on button "Meer informatie bekijken" at bounding box center [1020, 263] width 146 height 26
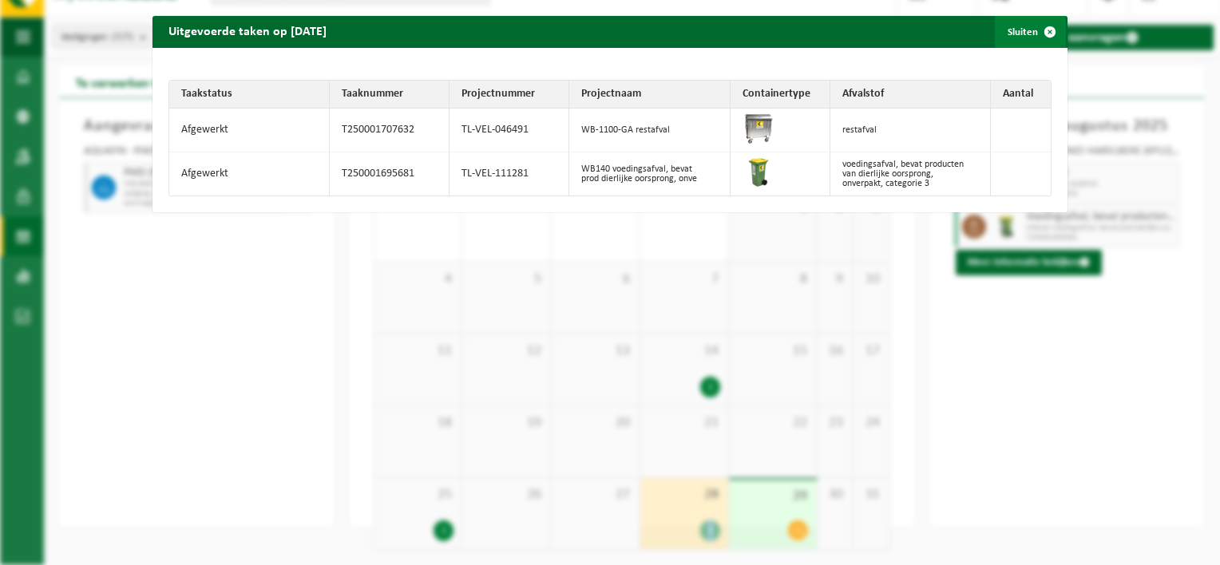
click at [1038, 30] on span "button" at bounding box center [1050, 32] width 32 height 32
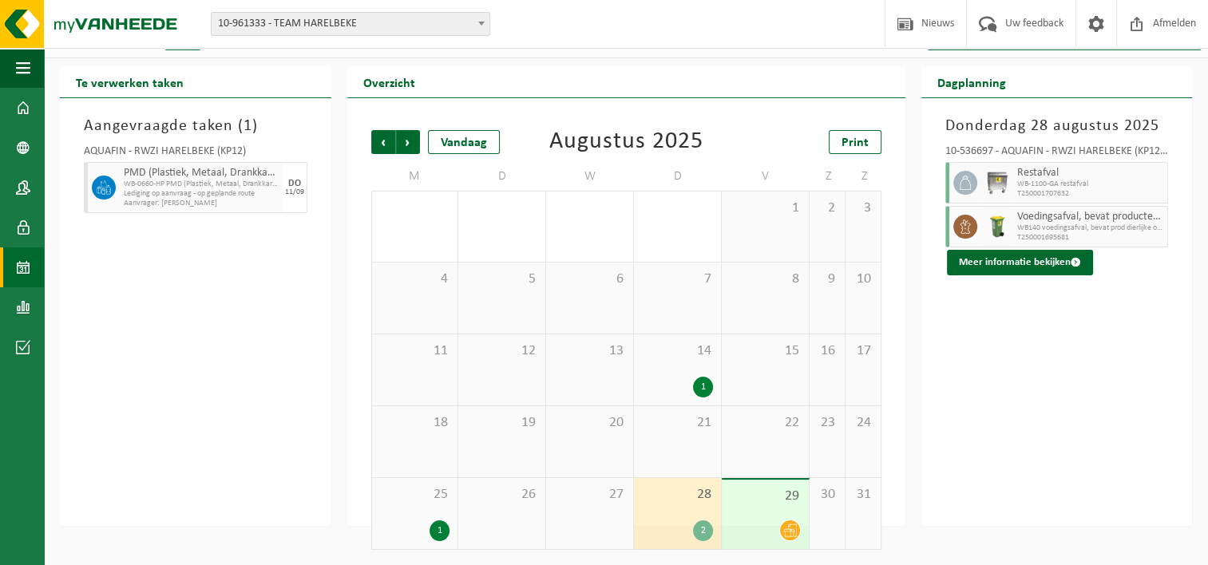
click at [483, 23] on b at bounding box center [481, 24] width 6 height 4
click at [406, 143] on span "Volgende" at bounding box center [408, 142] width 24 height 24
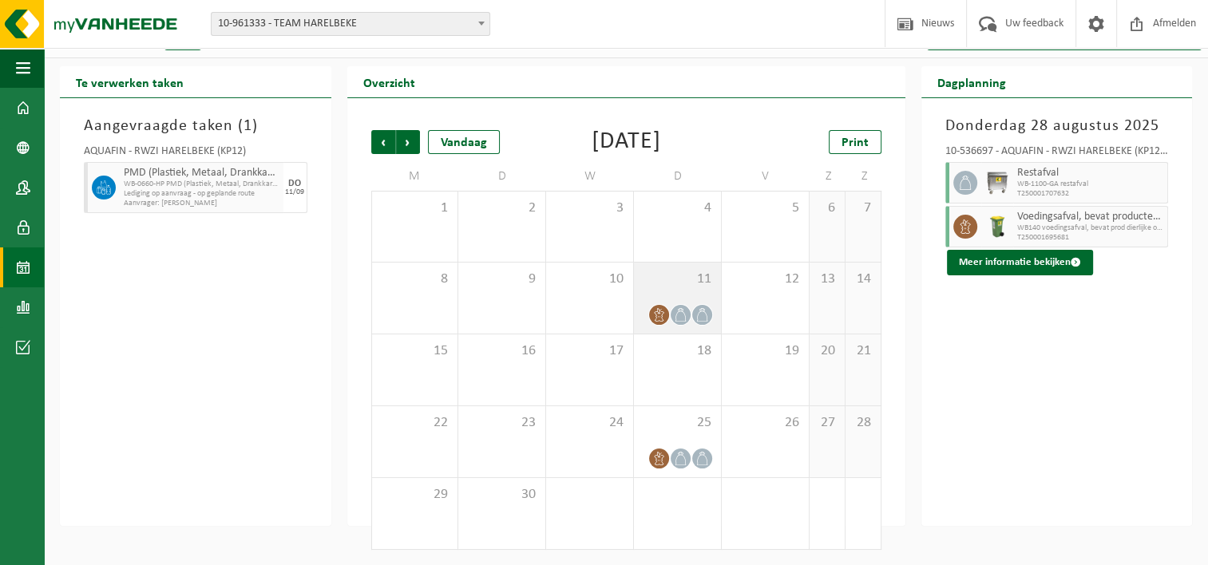
click at [679, 292] on div "11" at bounding box center [677, 298] width 87 height 71
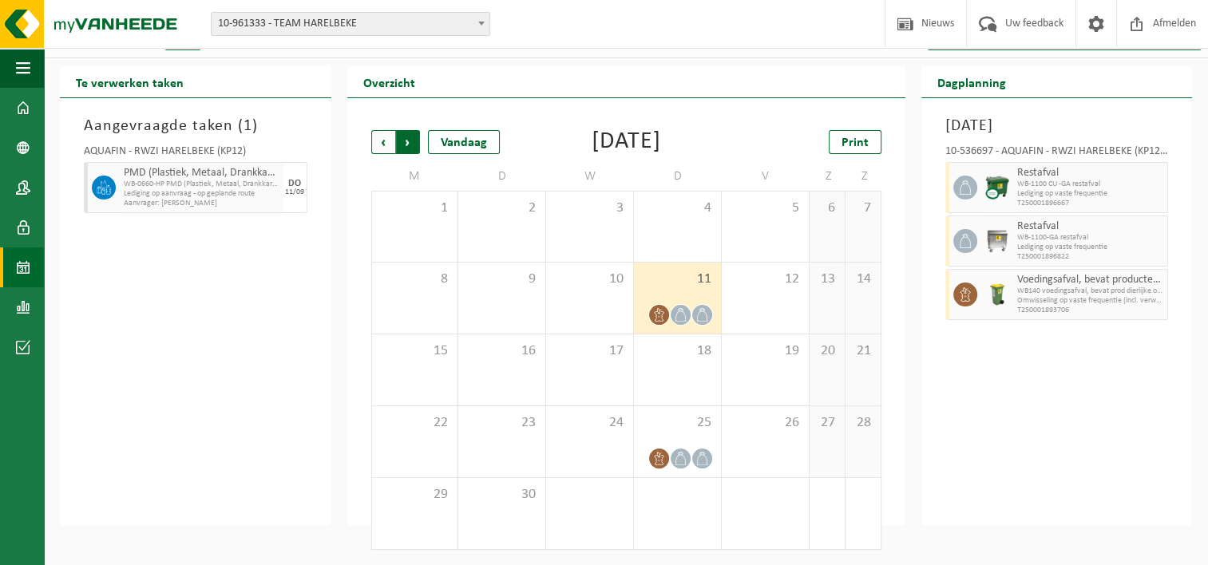
click at [378, 140] on span "Vorige" at bounding box center [383, 142] width 24 height 24
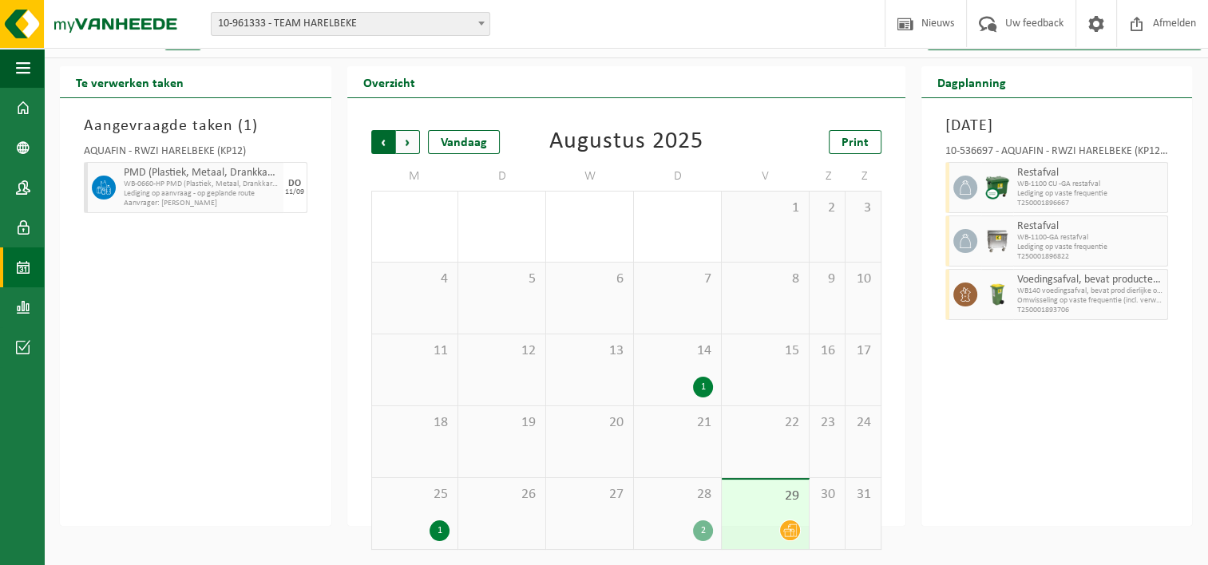
click at [404, 143] on span "Volgende" at bounding box center [408, 142] width 24 height 24
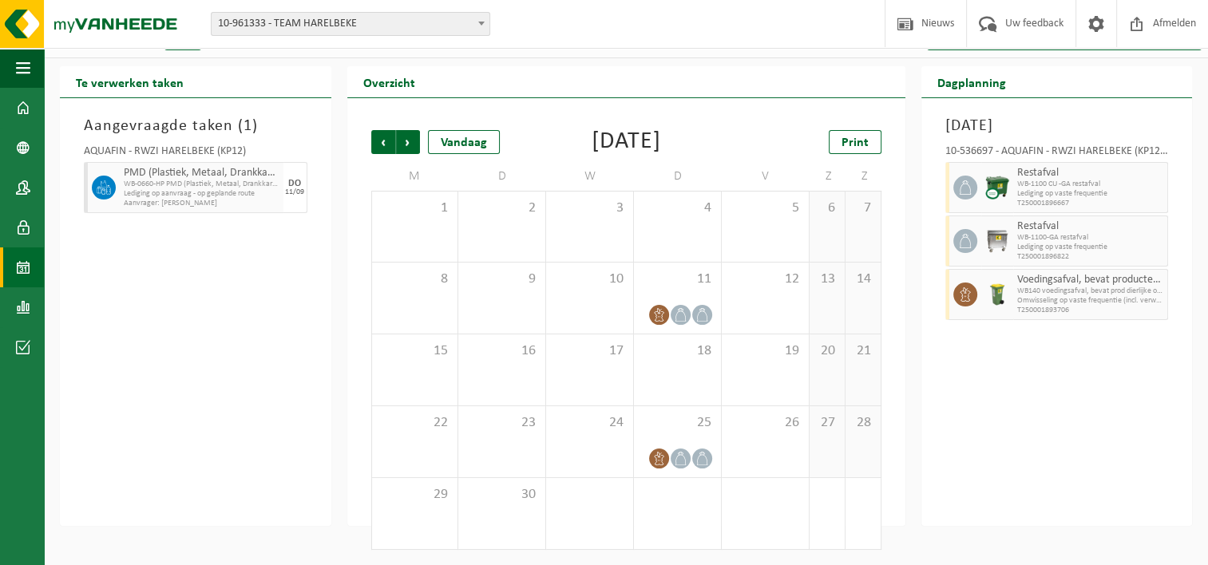
click at [404, 143] on span "Volgende" at bounding box center [408, 142] width 24 height 24
click at [380, 139] on span "Vorige" at bounding box center [383, 142] width 24 height 24
